Goal: Information Seeking & Learning: Learn about a topic

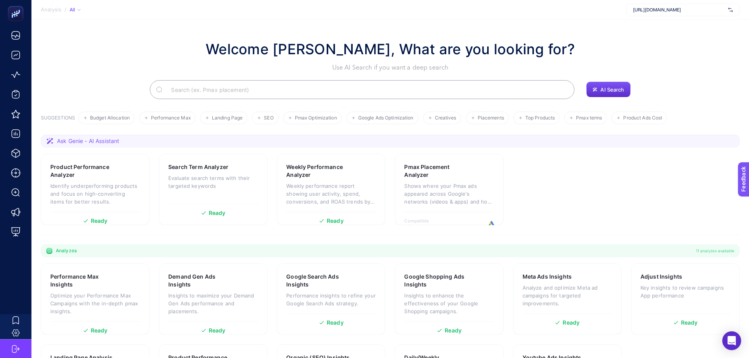
click at [637, 11] on span "[URL][DOMAIN_NAME]" at bounding box center [679, 10] width 92 height 6
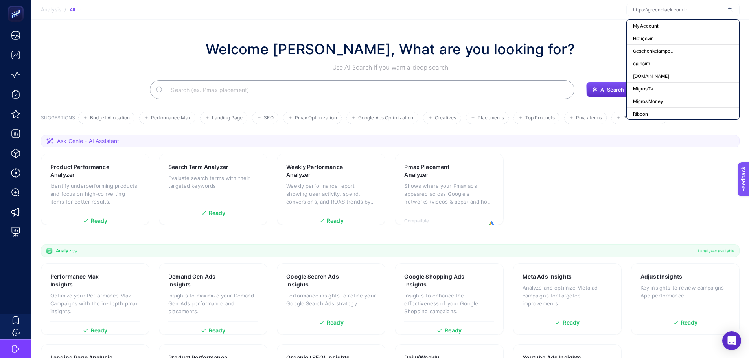
click at [156, 54] on div "Welcome [PERSON_NAME], What are you looking for? Use AI Search if you want a de…" at bounding box center [390, 56] width 698 height 34
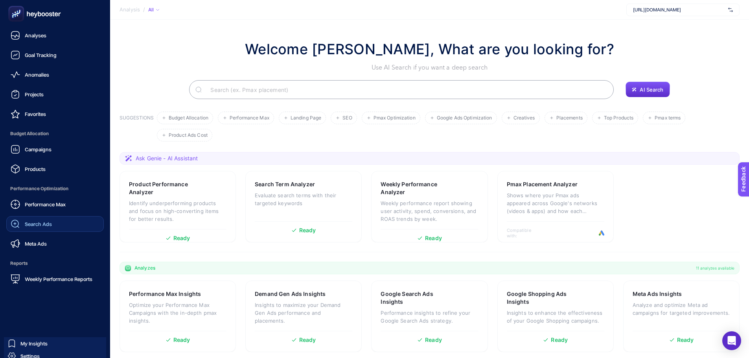
click at [33, 217] on link "Search Ads" at bounding box center [54, 224] width 97 height 16
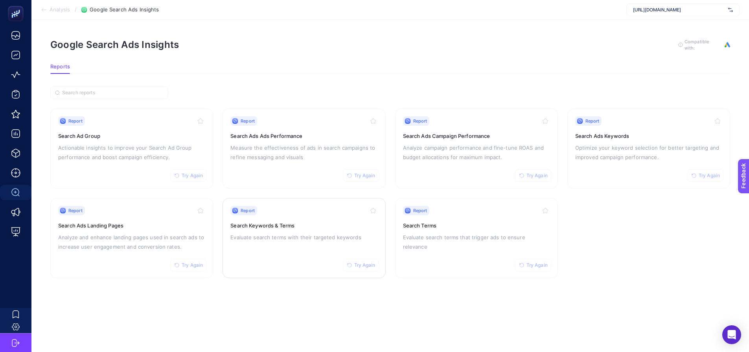
click at [263, 225] on h3 "Search Keywords & Terms" at bounding box center [303, 226] width 147 height 8
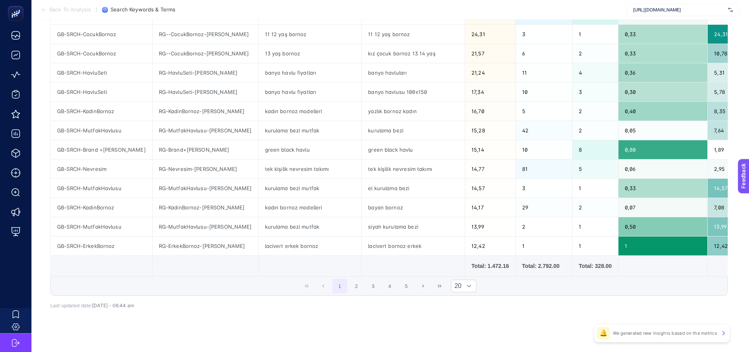
scroll to position [285, 0]
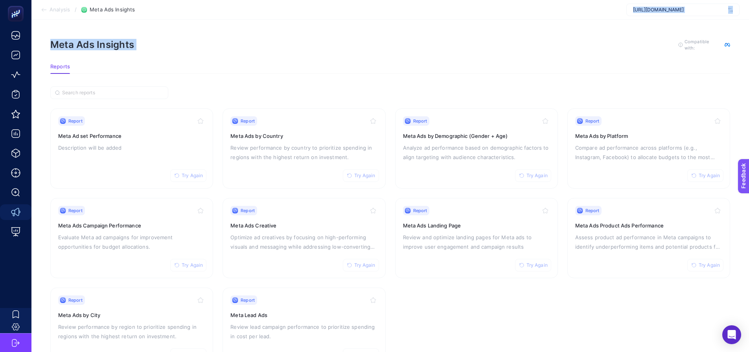
click at [636, 15] on div "[URL][DOMAIN_NAME]" at bounding box center [682, 10] width 113 height 13
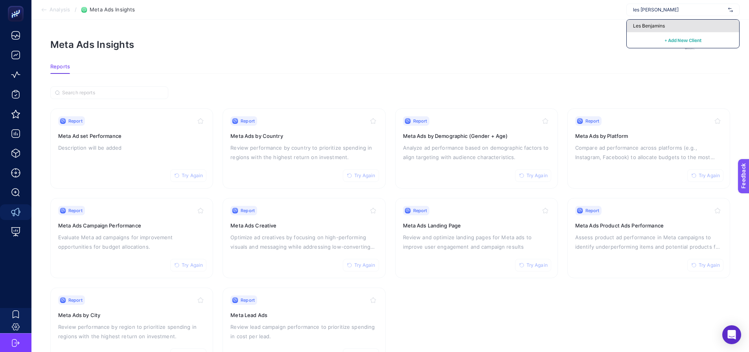
type input "les benj"
click at [632, 30] on div "Les Benjamins" at bounding box center [682, 26] width 112 height 13
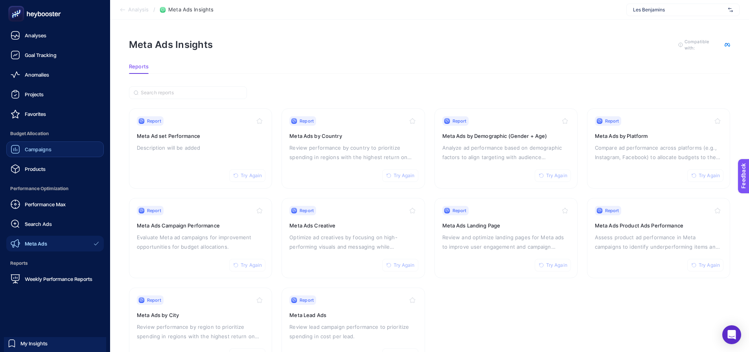
click at [34, 152] on span "Campaigns" at bounding box center [38, 149] width 27 height 6
